Goal: Obtain resource: Download file/media

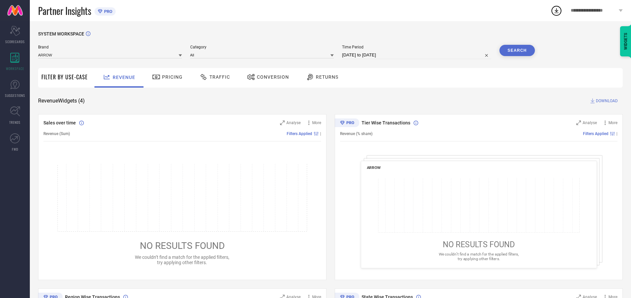
click at [213, 77] on span "Traffic" at bounding box center [219, 76] width 21 height 5
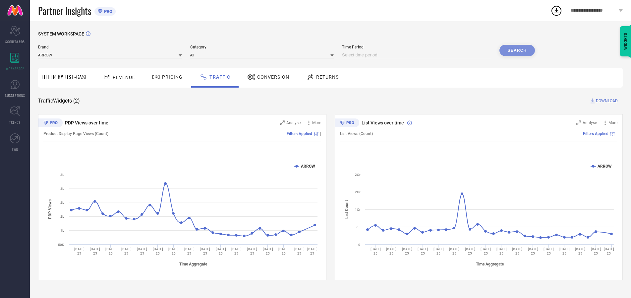
click at [418, 55] on input at bounding box center [416, 55] width 149 height 8
select select "8"
select select "2025"
select select "9"
select select "2025"
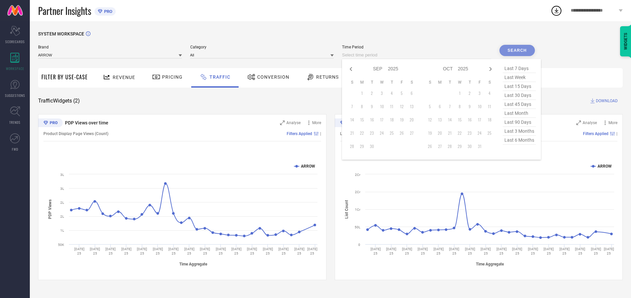
select select "7"
select select "2025"
select select "8"
select select "2025"
click at [414, 146] on td "30" at bounding box center [412, 146] width 10 height 10
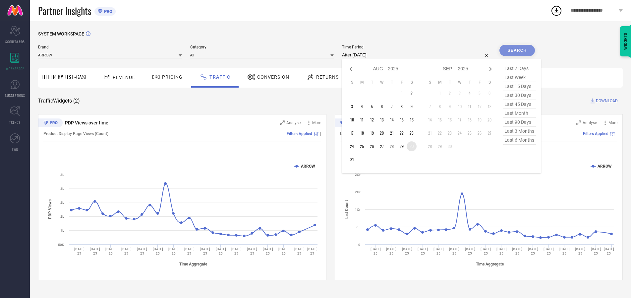
type input "[DATE] to [DATE]"
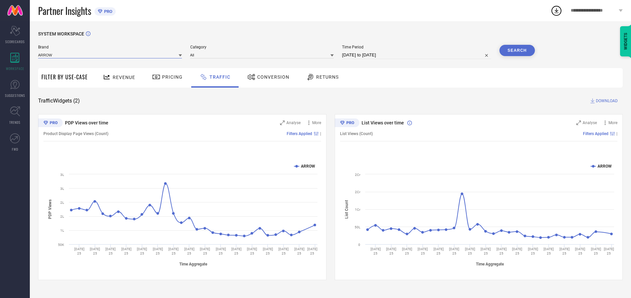
click at [110, 55] on input at bounding box center [110, 54] width 144 height 7
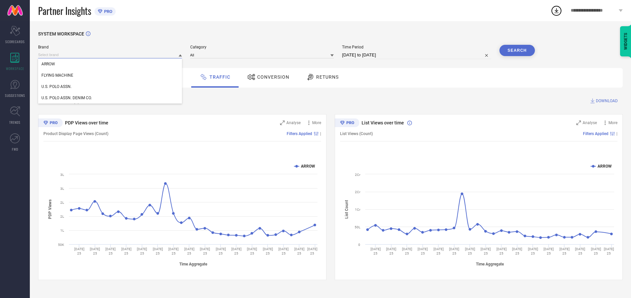
click at [110, 55] on input at bounding box center [110, 54] width 144 height 7
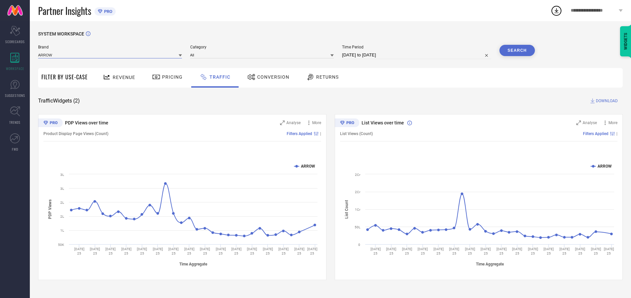
click at [110, 55] on input at bounding box center [110, 54] width 144 height 7
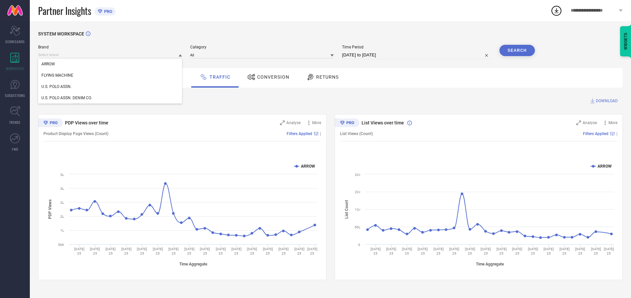
click at [110, 87] on div "U.S. POLO ASSN." at bounding box center [110, 86] width 144 height 11
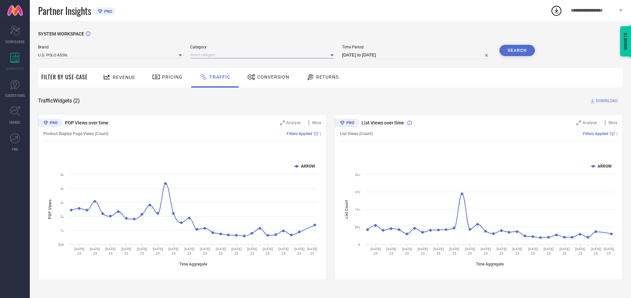
click at [264, 55] on input at bounding box center [262, 54] width 144 height 7
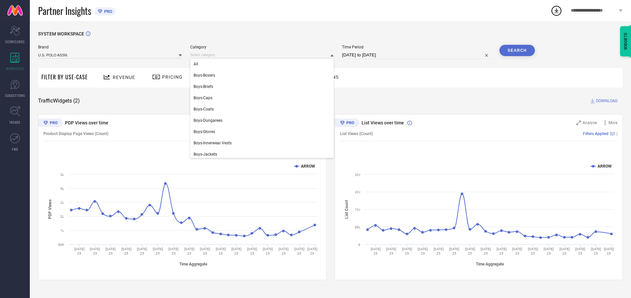
click at [264, 64] on div "All" at bounding box center [262, 63] width 144 height 11
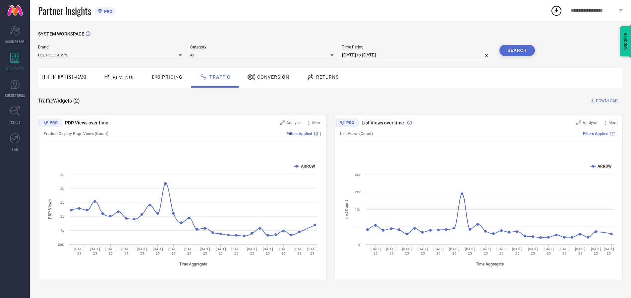
click at [517, 50] on button "Search" at bounding box center [518, 50] width 36 height 11
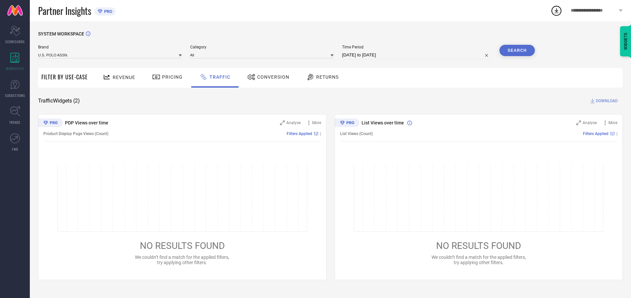
click at [606, 101] on span "DOWNLOAD" at bounding box center [607, 100] width 22 height 7
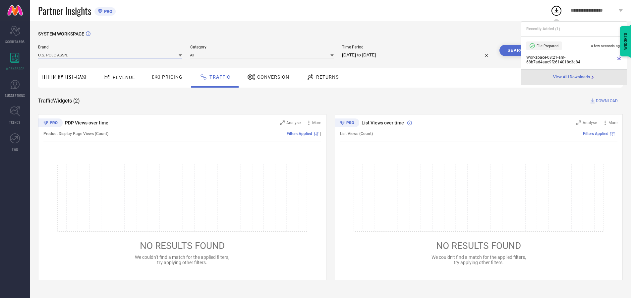
click at [110, 55] on input at bounding box center [110, 54] width 144 height 7
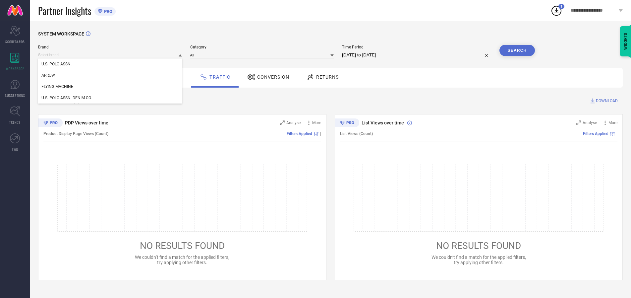
click at [110, 98] on div "U.S. POLO ASSN. DENIM CO." at bounding box center [110, 97] width 144 height 11
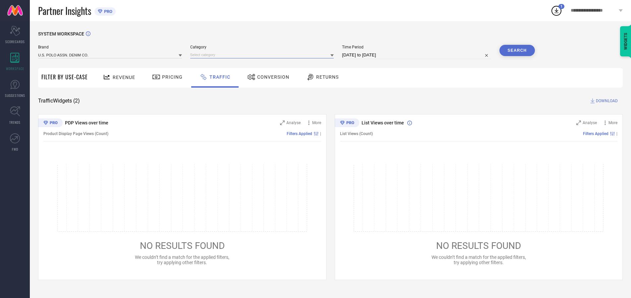
click at [264, 55] on input at bounding box center [262, 54] width 144 height 7
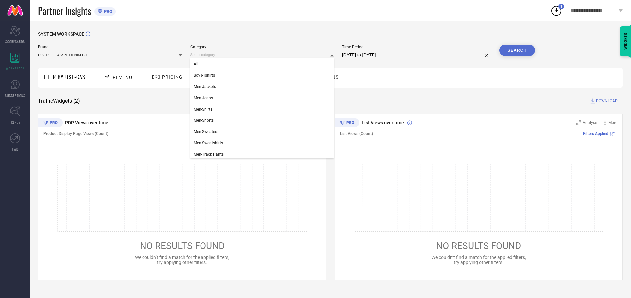
click at [264, 64] on div "All" at bounding box center [262, 63] width 144 height 11
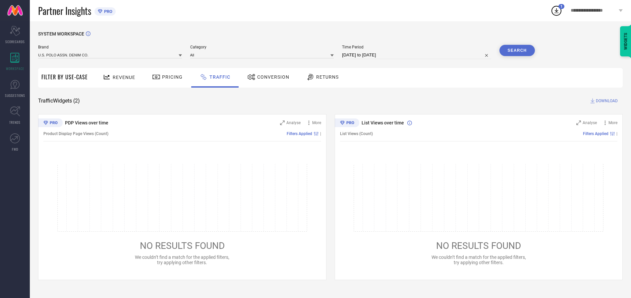
click at [517, 50] on button "Search" at bounding box center [518, 50] width 36 height 11
click at [606, 101] on span "DOWNLOAD" at bounding box center [607, 100] width 22 height 7
click at [418, 55] on input at bounding box center [416, 55] width 149 height 8
select select "8"
select select "2025"
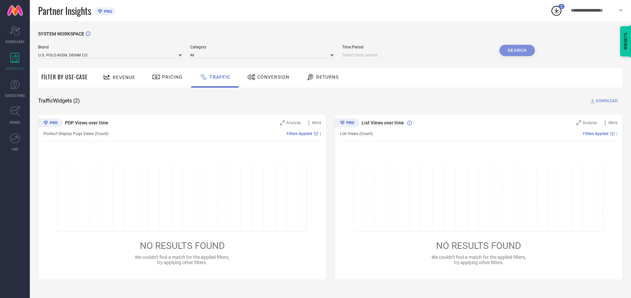
select select "9"
select select "2025"
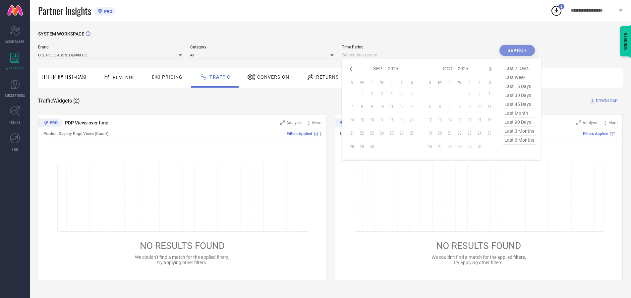
select select "7"
select select "2025"
select select "8"
select select "2025"
click at [354, 159] on td "31" at bounding box center [352, 159] width 10 height 10
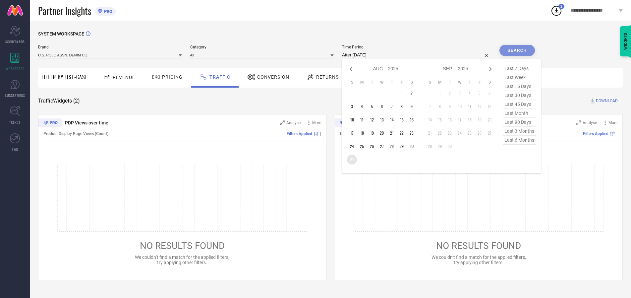
type input "[DATE] to [DATE]"
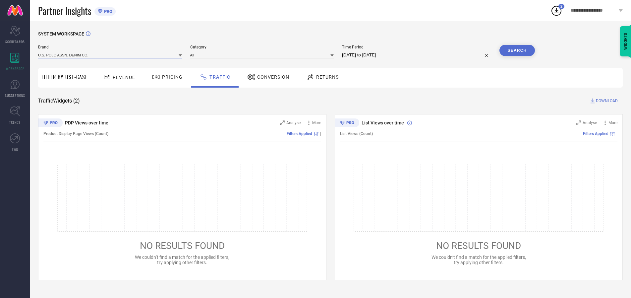
click at [110, 55] on input at bounding box center [110, 54] width 144 height 7
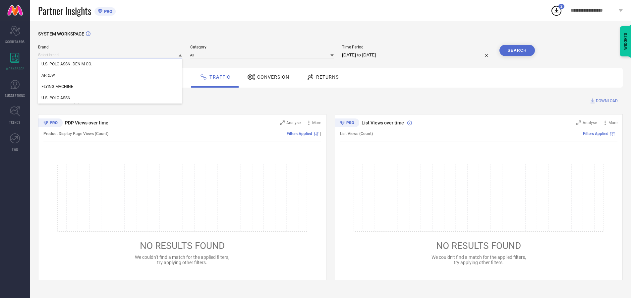
click at [110, 55] on input at bounding box center [110, 54] width 144 height 7
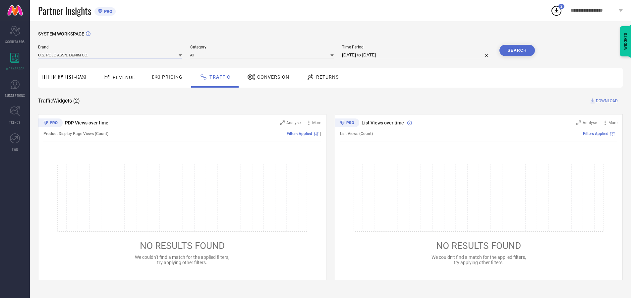
click at [110, 55] on input at bounding box center [110, 54] width 144 height 7
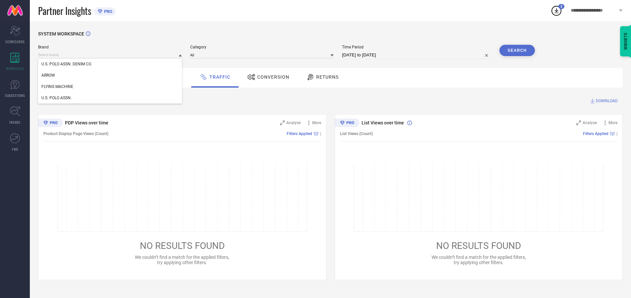
click at [110, 64] on div "U.S. POLO ASSN. DENIM CO." at bounding box center [110, 63] width 144 height 11
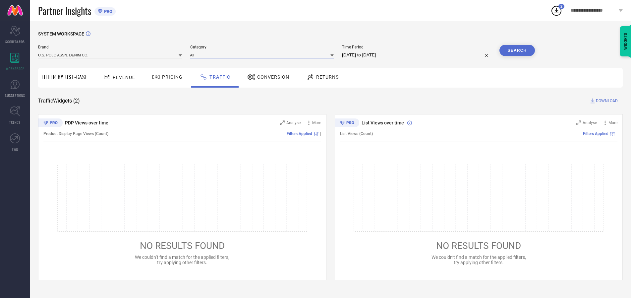
click at [264, 55] on input at bounding box center [262, 54] width 144 height 7
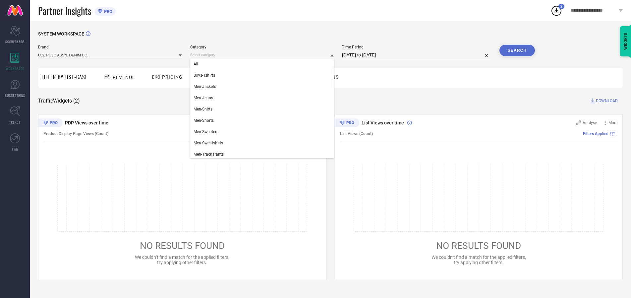
click at [264, 64] on div "All" at bounding box center [262, 63] width 144 height 11
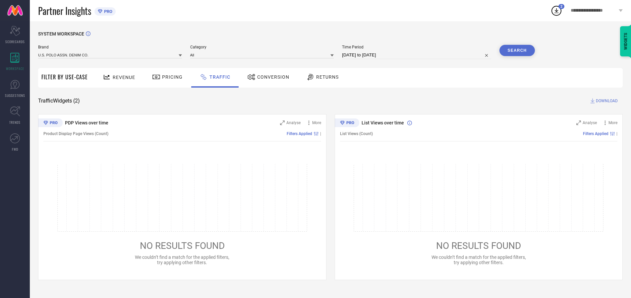
click at [517, 50] on button "Search" at bounding box center [518, 50] width 36 height 11
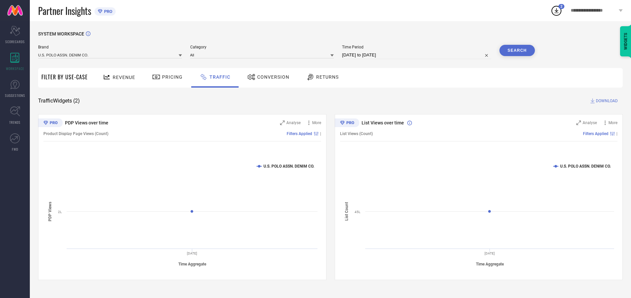
click at [606, 101] on span "DOWNLOAD" at bounding box center [607, 100] width 22 height 7
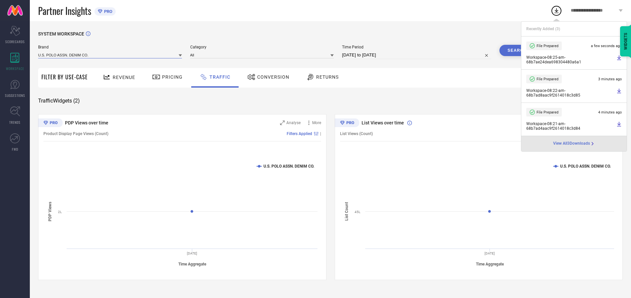
click at [110, 55] on input at bounding box center [110, 54] width 144 height 7
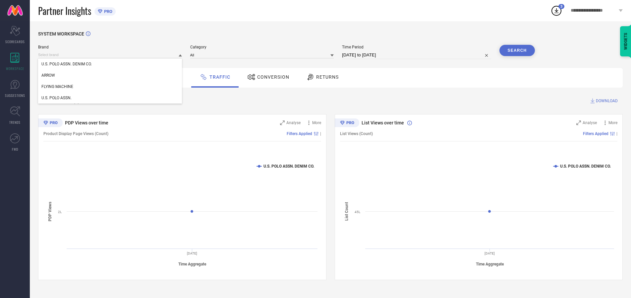
click at [110, 98] on div "U.S. POLO ASSN." at bounding box center [110, 97] width 144 height 11
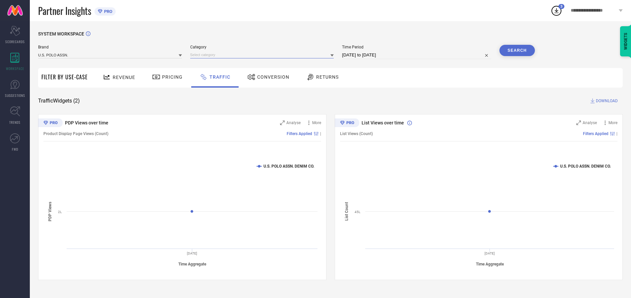
click at [264, 55] on input at bounding box center [262, 54] width 144 height 7
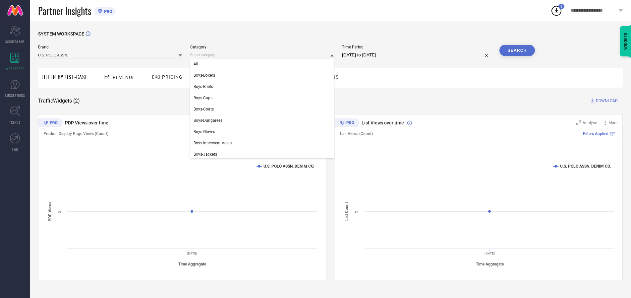
click at [264, 64] on div "All" at bounding box center [262, 63] width 144 height 11
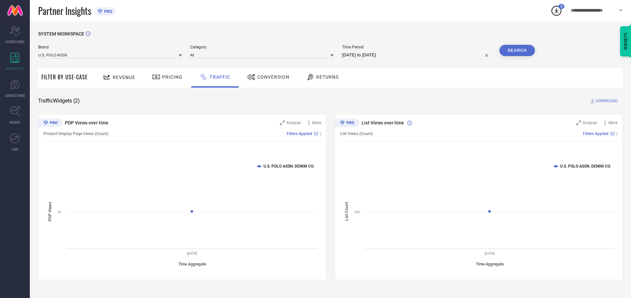
click at [517, 50] on button "Search" at bounding box center [518, 50] width 36 height 11
click at [606, 101] on span "DOWNLOAD" at bounding box center [607, 100] width 22 height 7
